Goal: Task Accomplishment & Management: Use online tool/utility

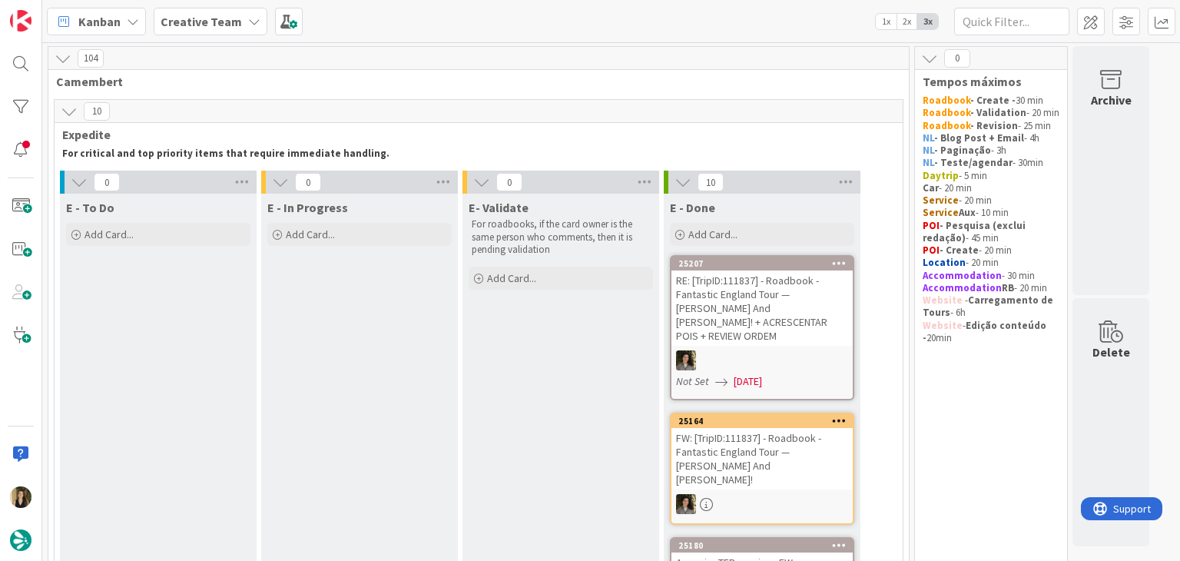
scroll to position [1361, 0]
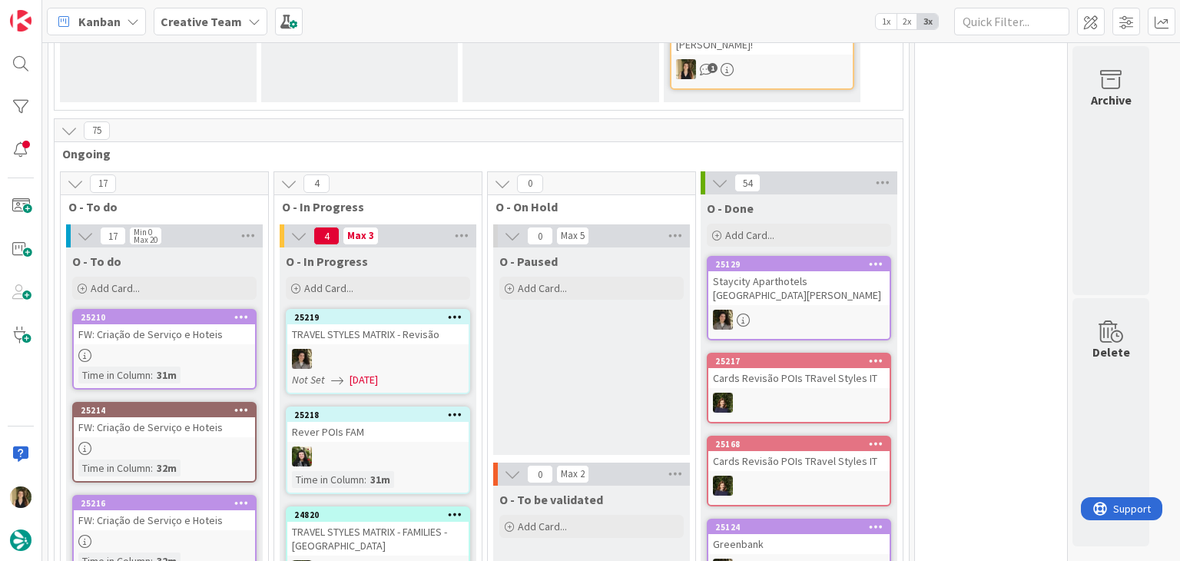
drag, startPoint x: 627, startPoint y: 230, endPoint x: 616, endPoint y: 231, distance: 10.8
click at [627, 247] on div "O - Paused Add Card..." at bounding box center [591, 350] width 197 height 207
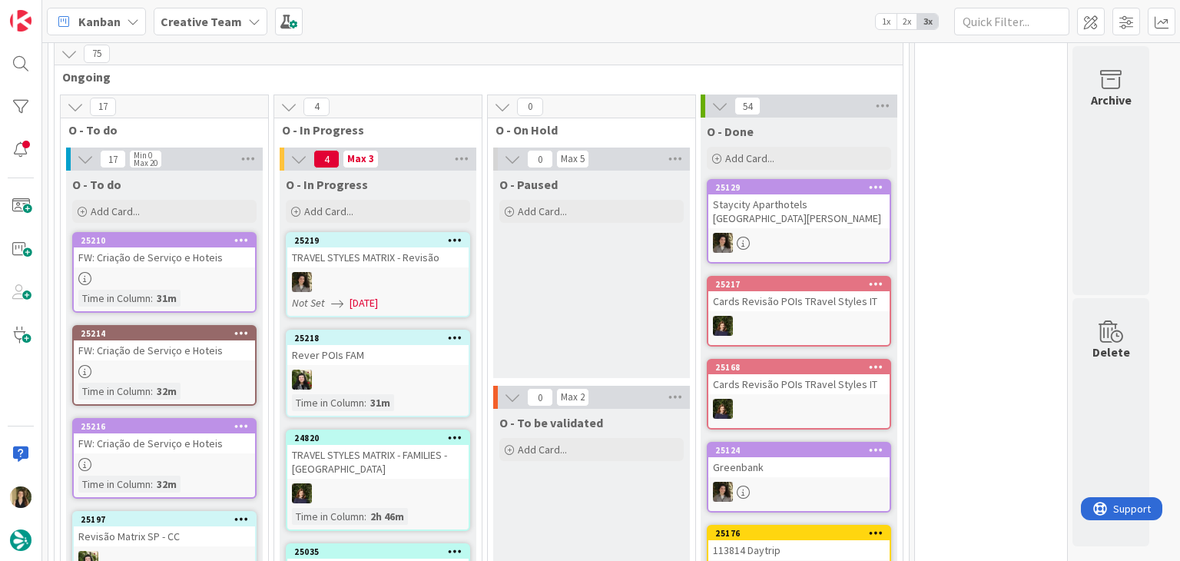
click at [556, 171] on div "O - Paused Add Card..." at bounding box center [591, 274] width 197 height 207
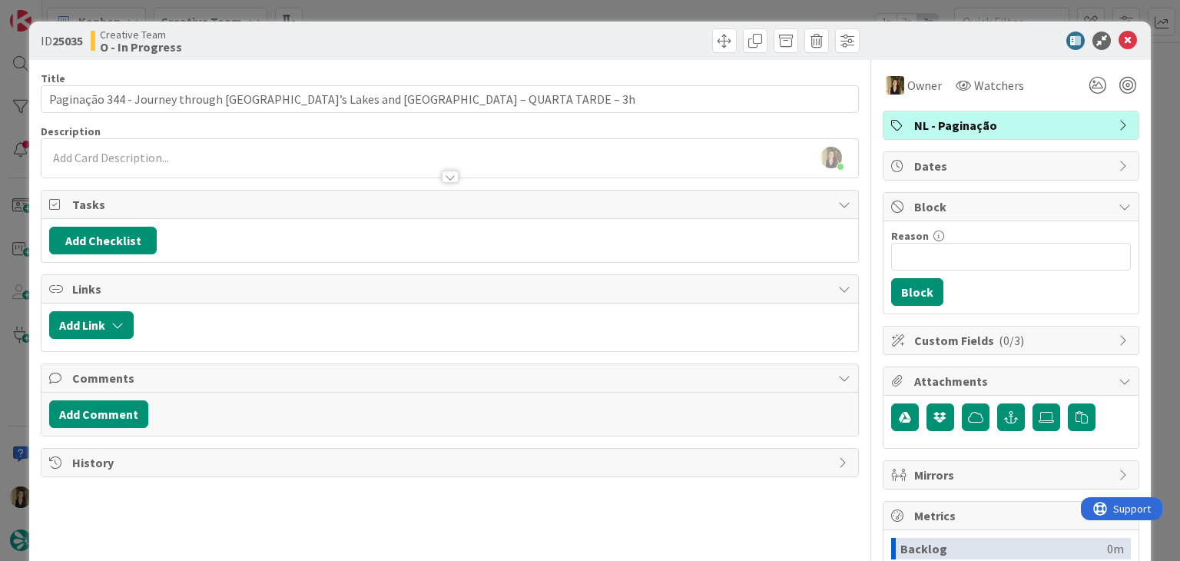
click at [645, 12] on div "ID 25035 Creative Team O - In Progress Title 77 / 128 Paginação 344 - Journey t…" at bounding box center [590, 280] width 1180 height 561
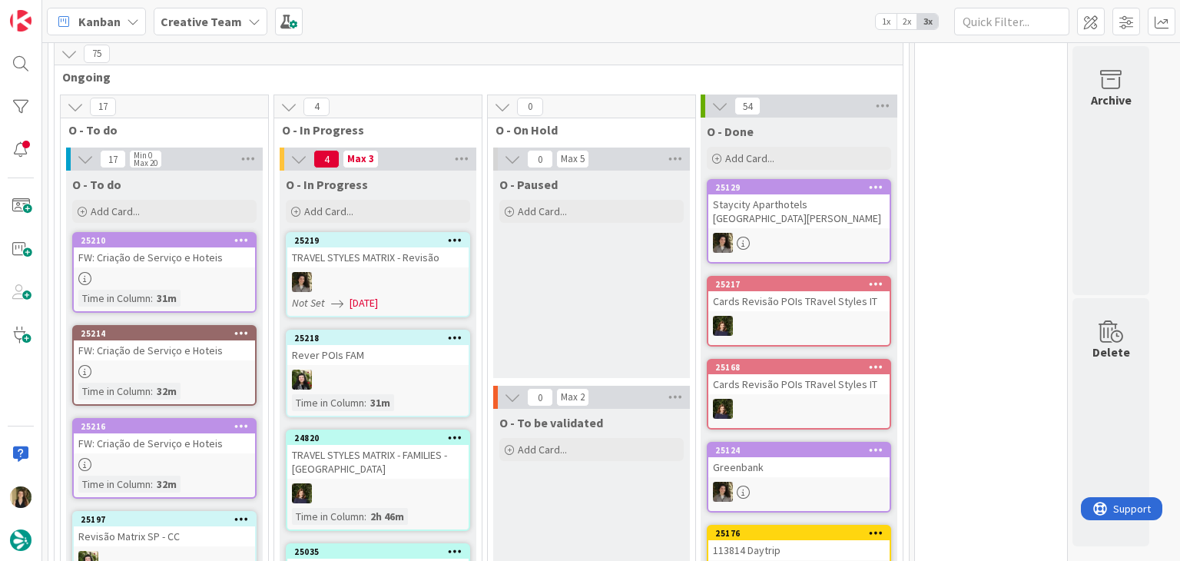
drag, startPoint x: 612, startPoint y: 403, endPoint x: 513, endPoint y: 419, distance: 100.3
click at [611, 409] on div "O - To be validated Add Card..." at bounding box center [591, 512] width 197 height 207
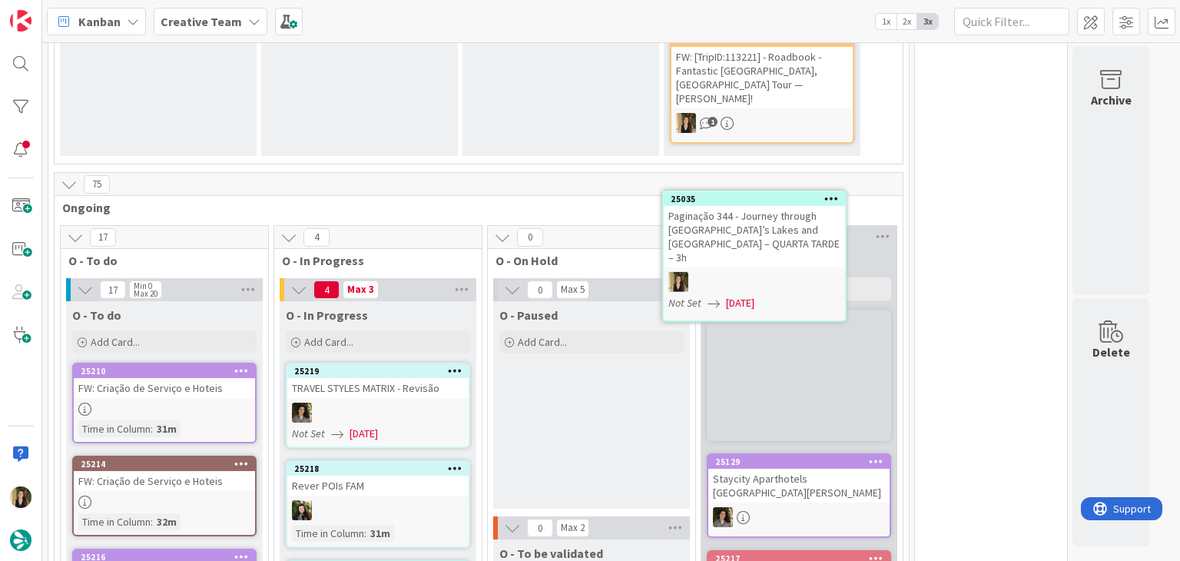
scroll to position [1267, 0]
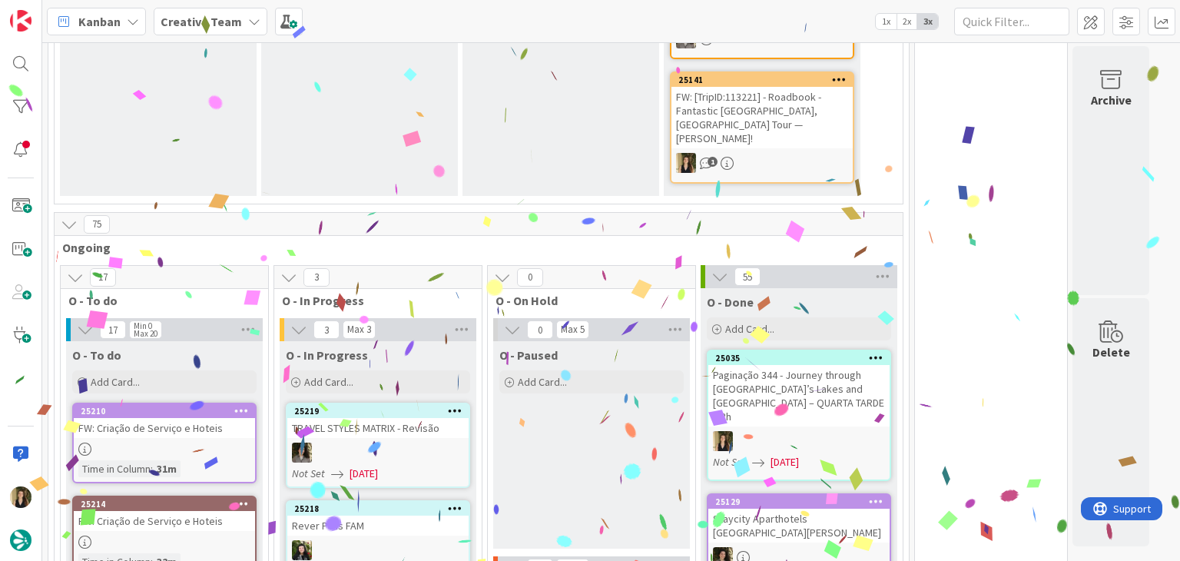
click at [636, 341] on div "O - Paused Add Card..." at bounding box center [591, 444] width 197 height 207
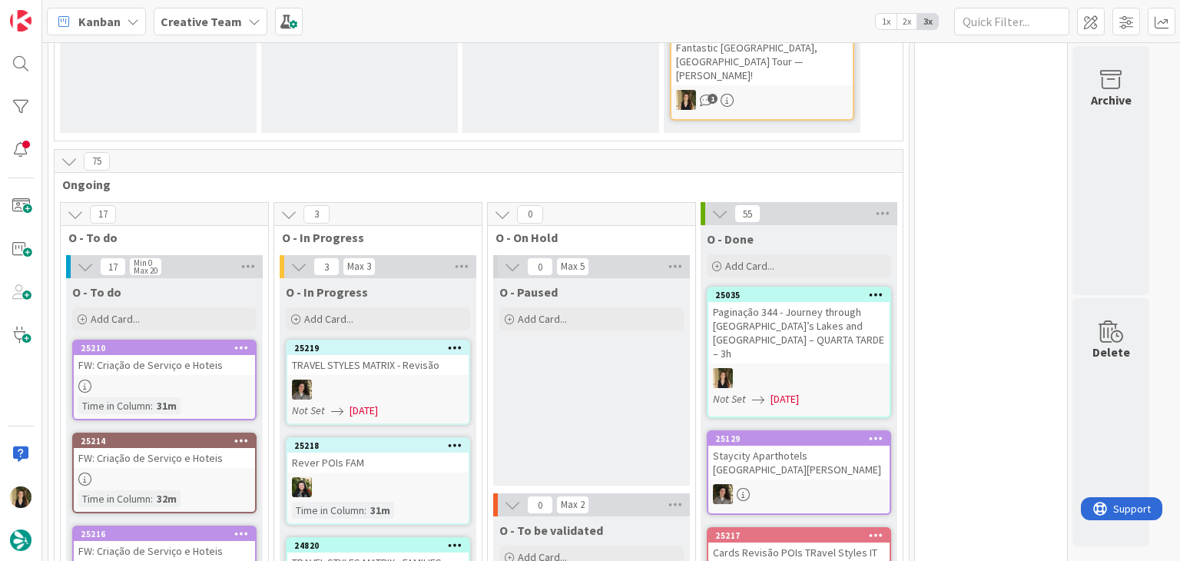
scroll to position [1421, 0]
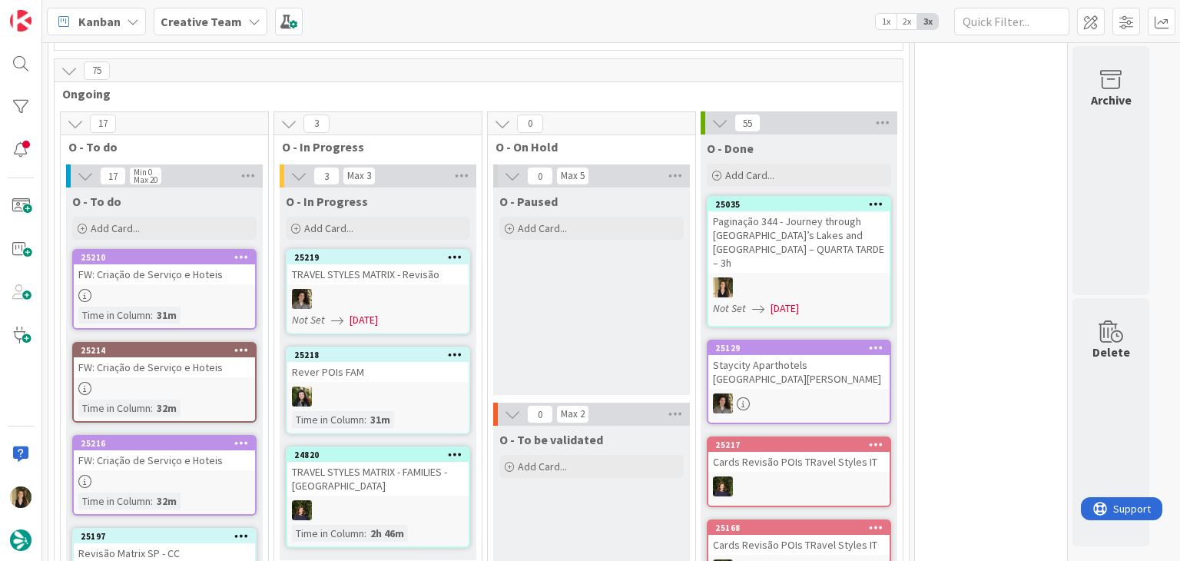
click at [195, 475] on div at bounding box center [164, 481] width 181 height 13
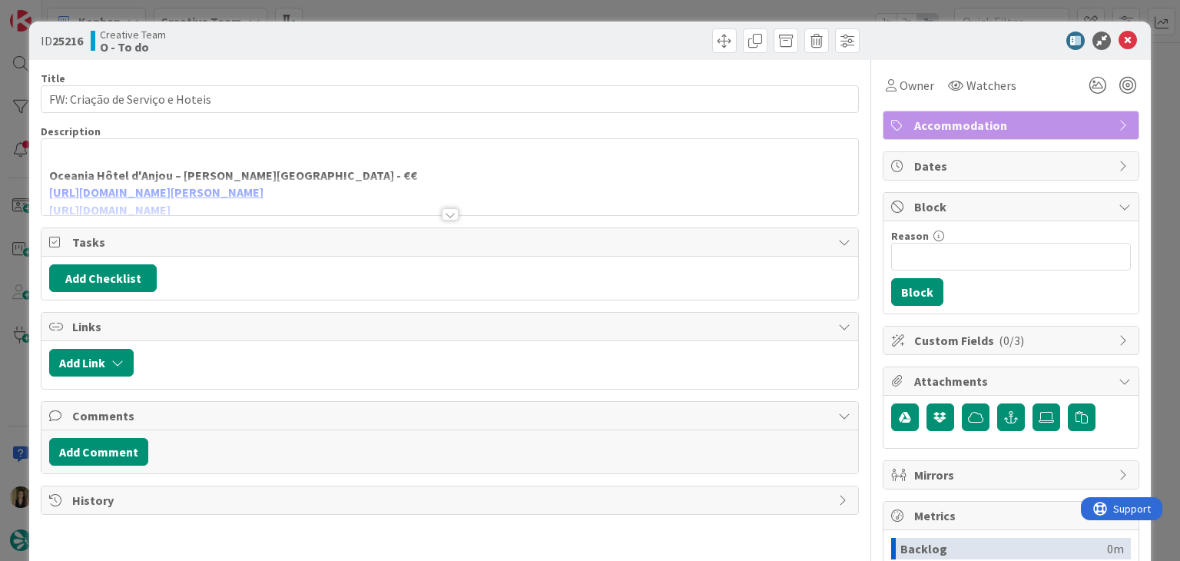
click at [483, 12] on div "ID 25216 Creative Team O - To do Title 31 / 128 FW: Criação de Serviço e Hoteis…" at bounding box center [590, 280] width 1180 height 561
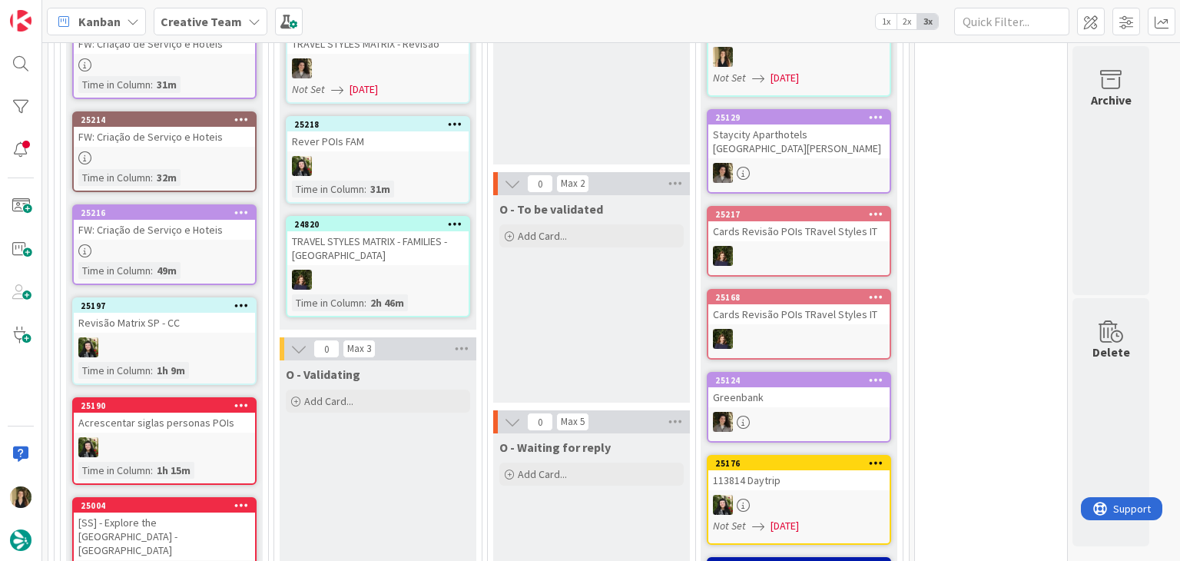
click at [588, 222] on div "O - To be validated Add Card..." at bounding box center [591, 298] width 197 height 207
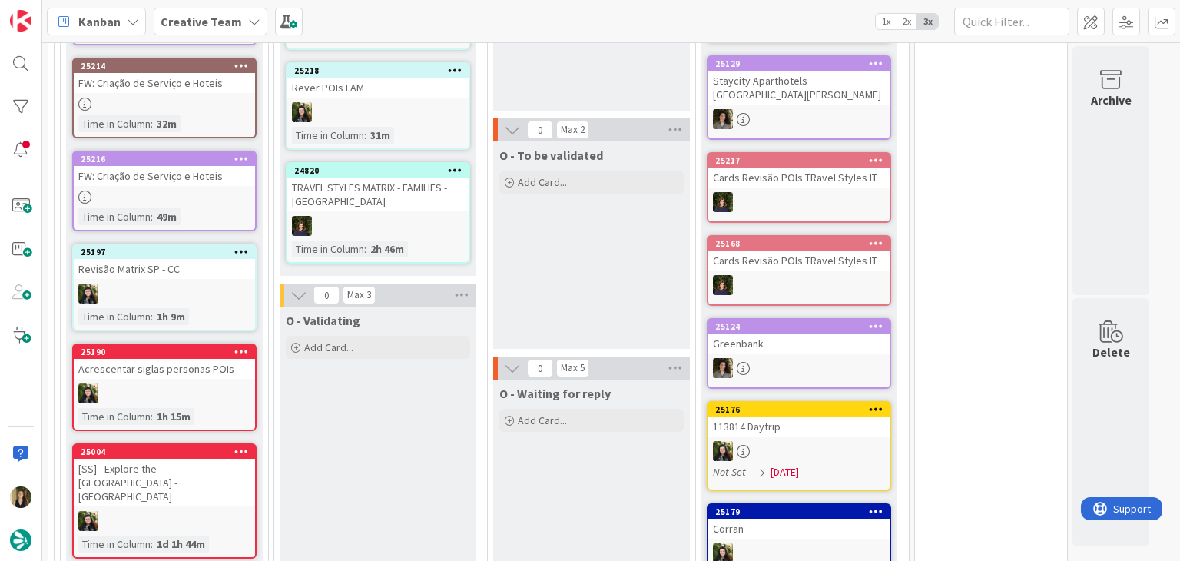
scroll to position [1651, 0]
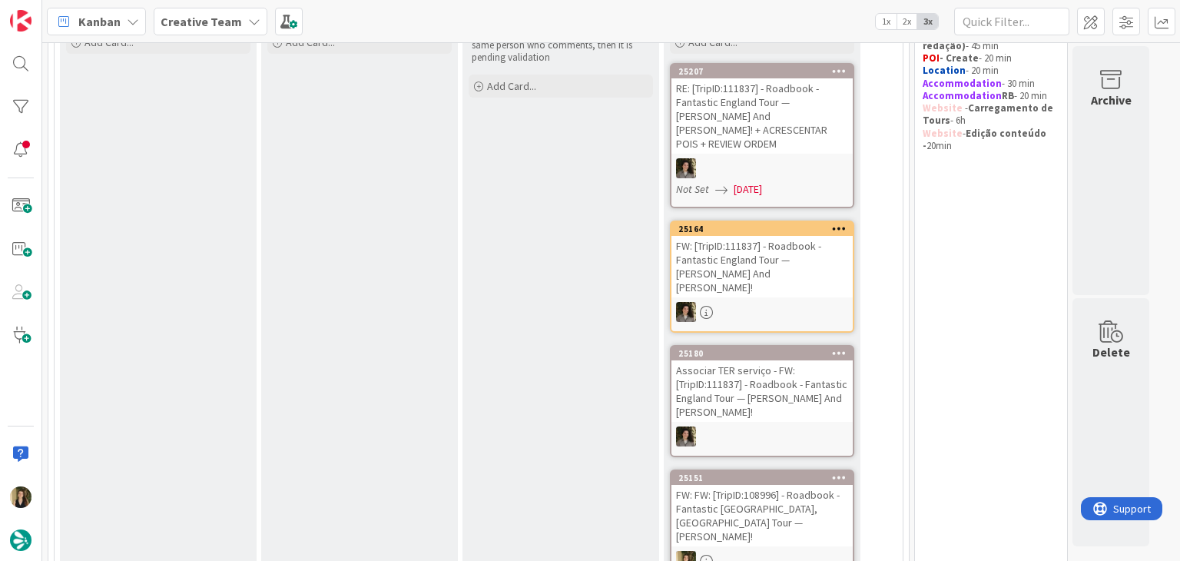
scroll to position [0, 0]
